Goal: Check status: Check status

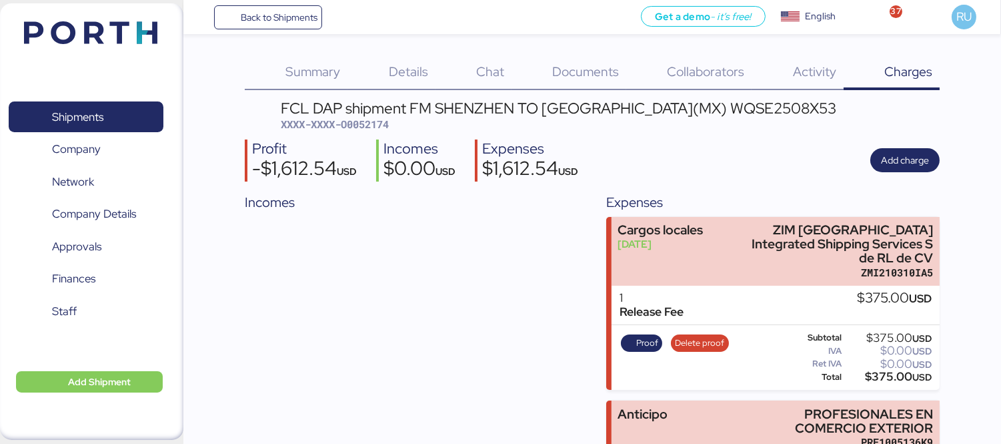
click at [90, 49] on header at bounding box center [71, 30] width 129 height 41
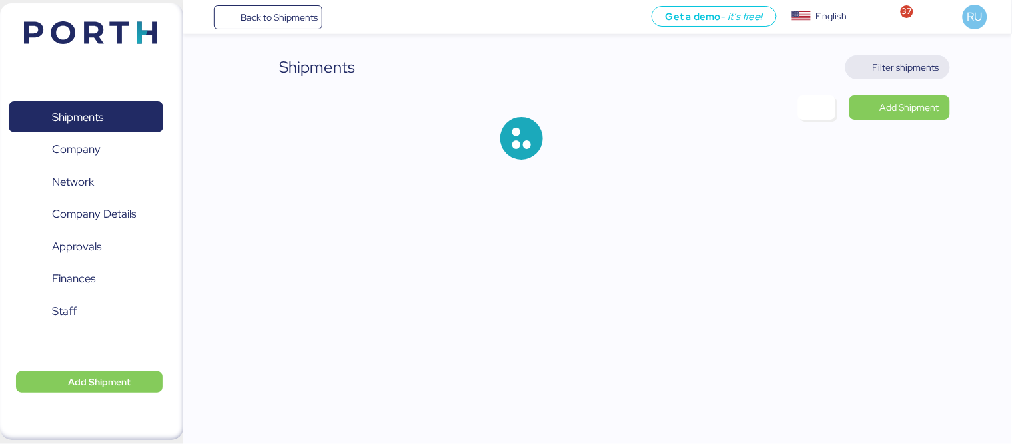
click at [877, 56] on span "Filter shipments" at bounding box center [897, 67] width 105 height 24
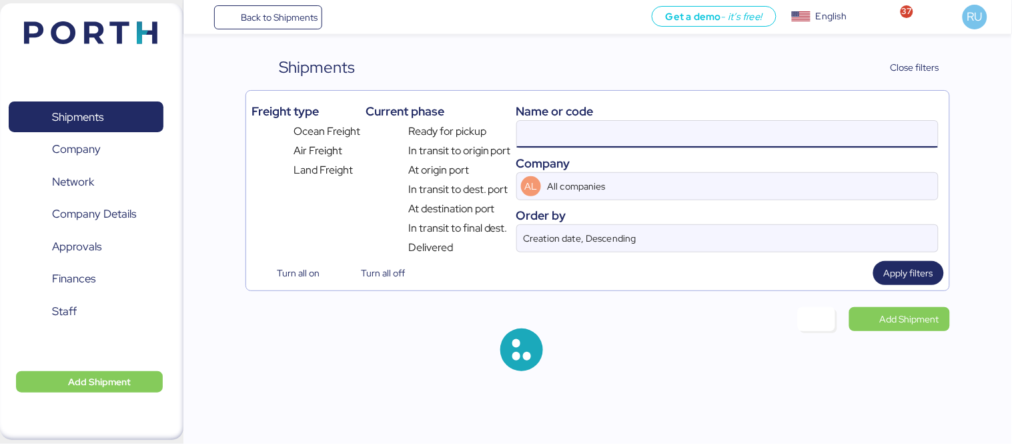
click at [678, 124] on input at bounding box center [727, 134] width 421 height 27
paste input "168851"
type input "O0052174"
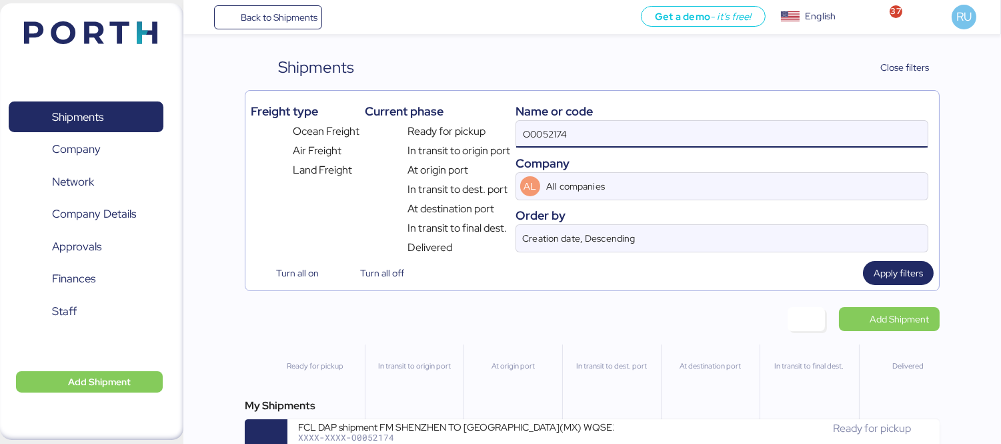
scroll to position [31, 0]
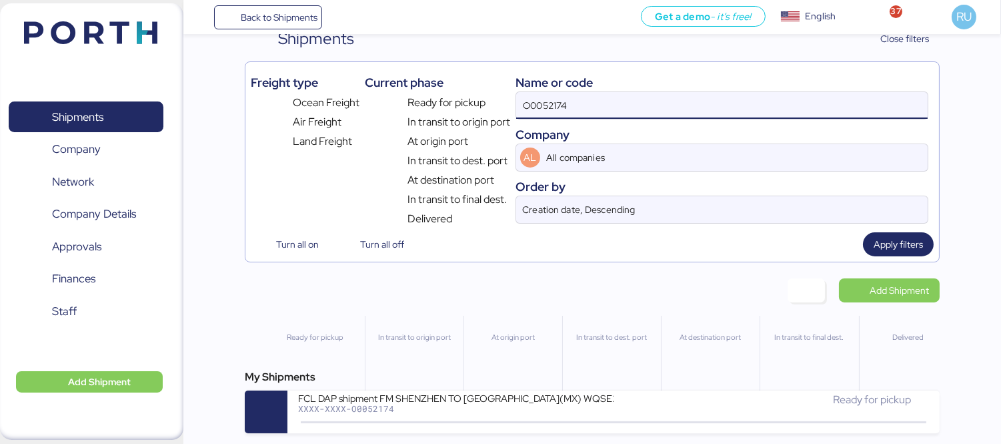
click at [463, 388] on div "My Shipments FCL DAP shipment FM SHENZHEN TO MANZANILLO(MX) WQSE2508X53 XXXX-XX…" at bounding box center [592, 401] width 695 height 64
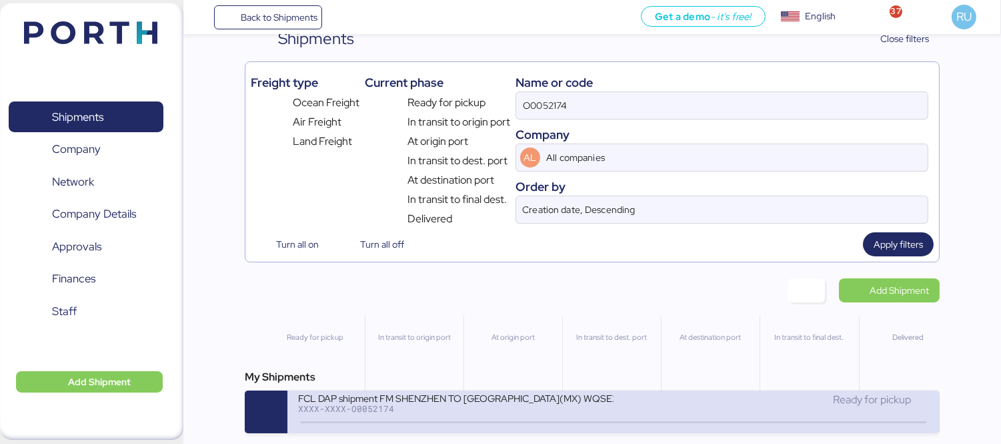
click at [465, 392] on div "FCL DAP shipment FM SHENZHEN TO [GEOGRAPHIC_DATA](MX) WQSE2508X53" at bounding box center [456, 397] width 316 height 11
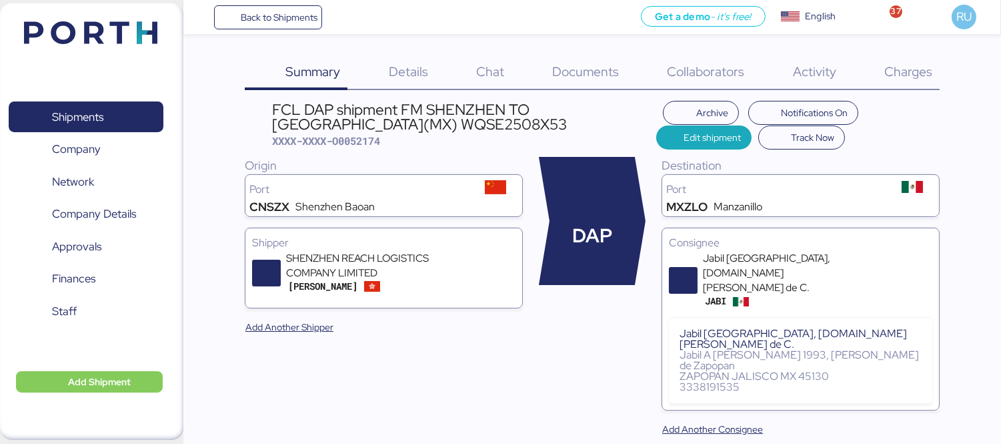
click at [884, 80] on div "Charges 0" at bounding box center [892, 72] width 96 height 35
